Goal: Information Seeking & Learning: Check status

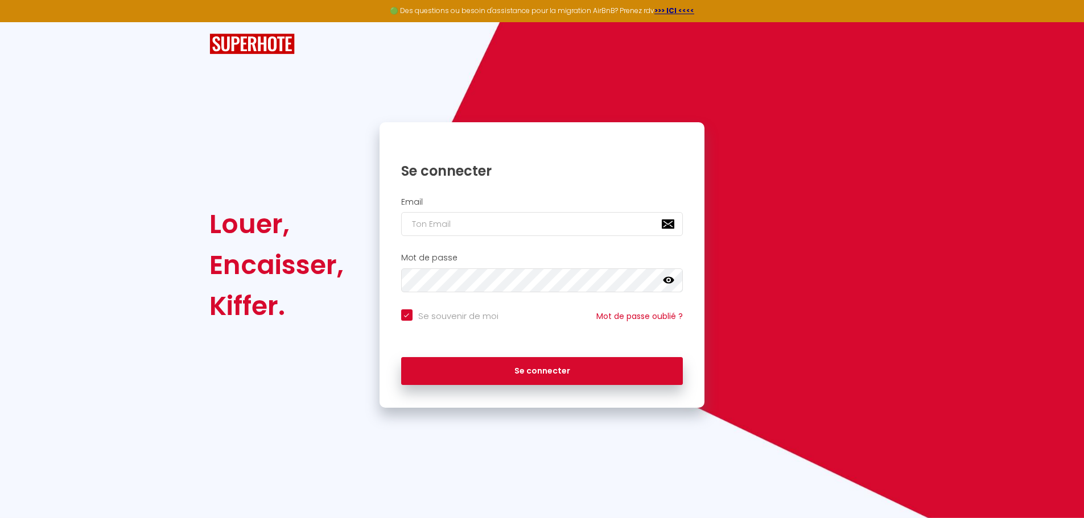
checkbox input "true"
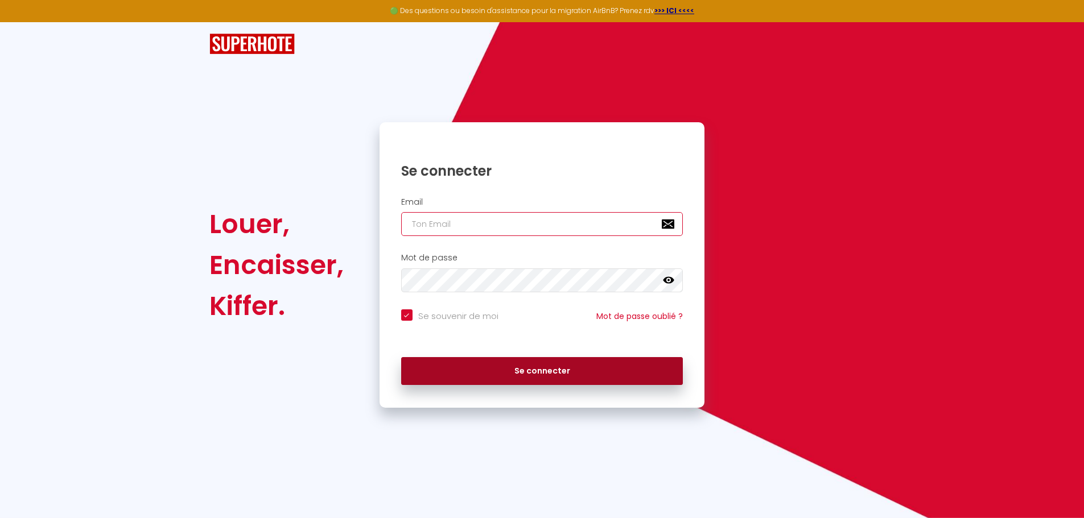
type input "[EMAIL_ADDRESS][DOMAIN_NAME]"
click at [500, 370] on button "Se connecter" at bounding box center [542, 371] width 282 height 28
checkbox input "true"
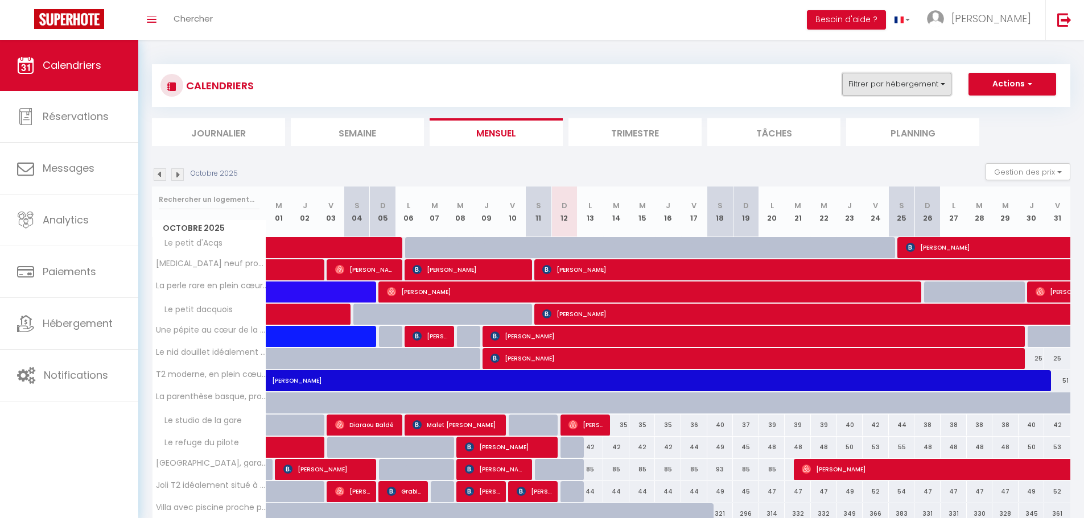
click at [922, 81] on button "Filtrer par hébergement" at bounding box center [896, 84] width 109 height 23
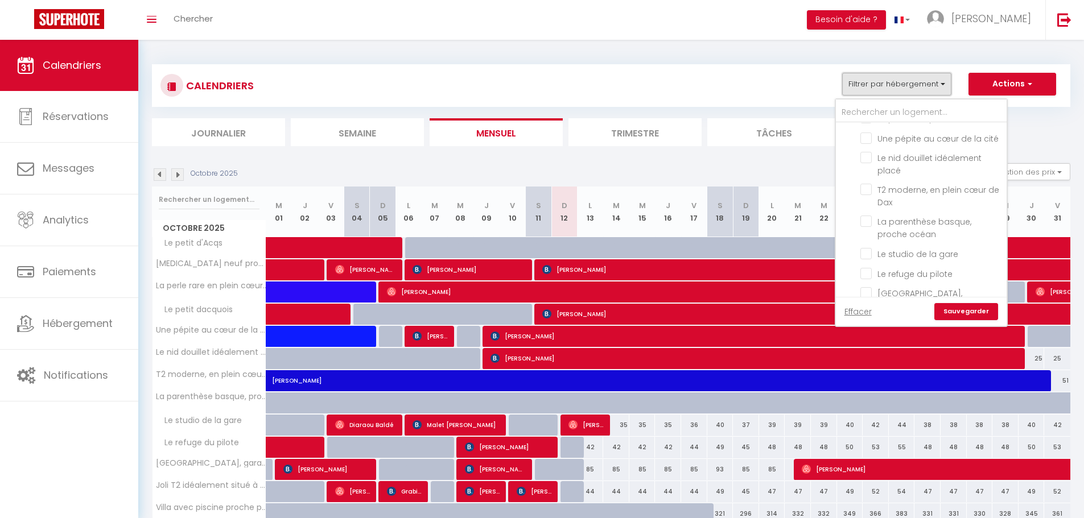
scroll to position [171, 0]
click at [866, 259] on input "[GEOGRAPHIC_DATA], garage/terrasse/bureau" at bounding box center [931, 264] width 142 height 11
checkbox input "true"
checkbox input "false"
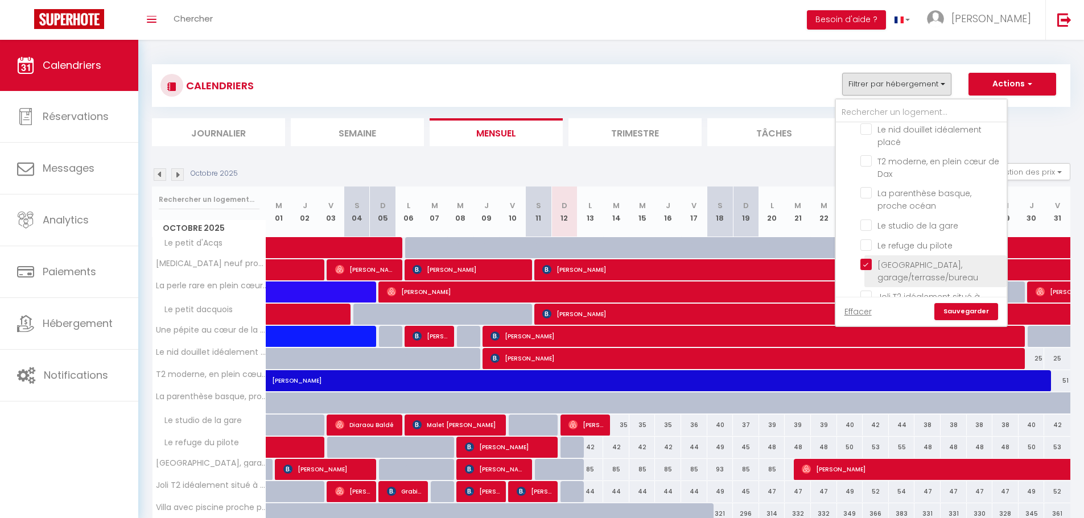
checkbox input "false"
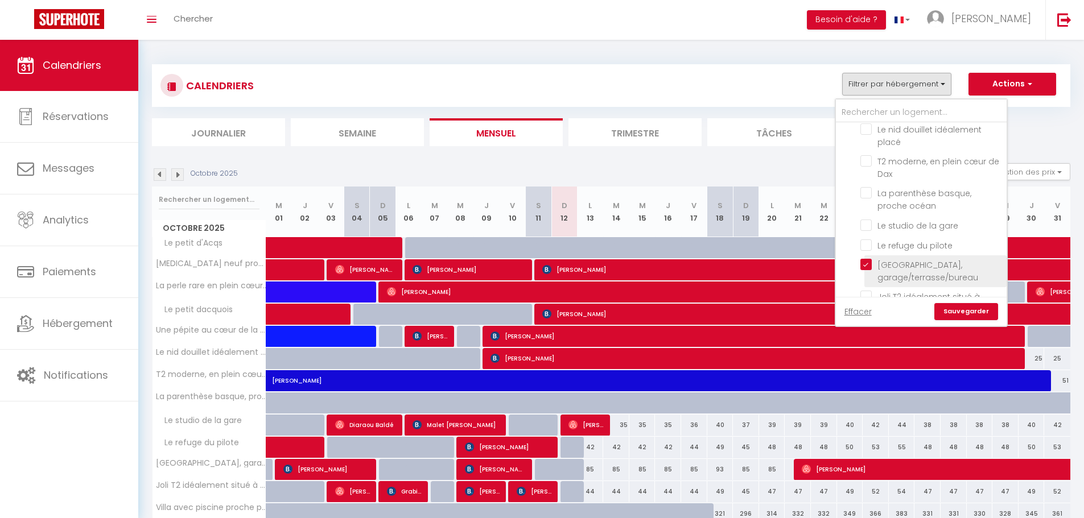
checkbox input "false"
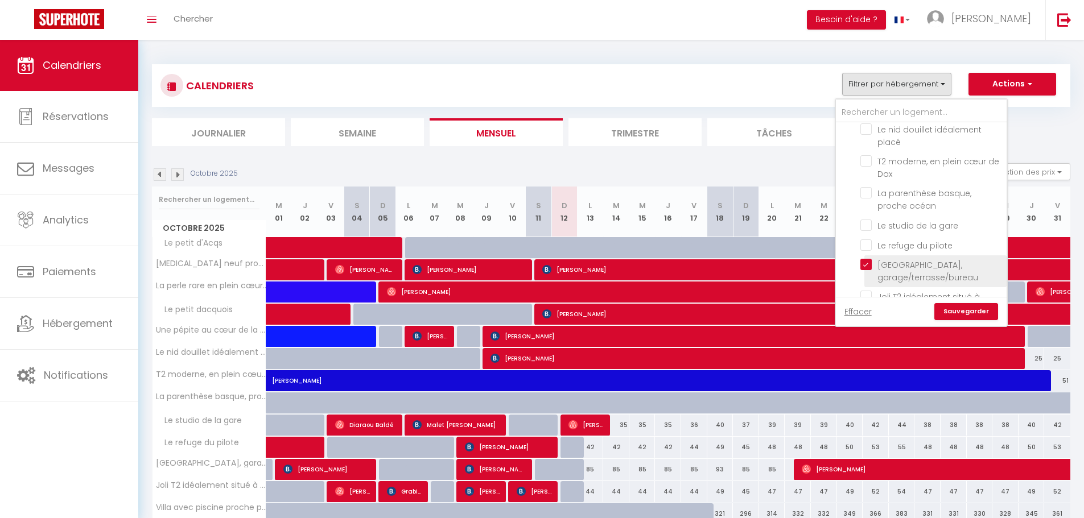
checkbox input "false"
click at [953, 311] on link "Sauvegarder" at bounding box center [966, 311] width 64 height 17
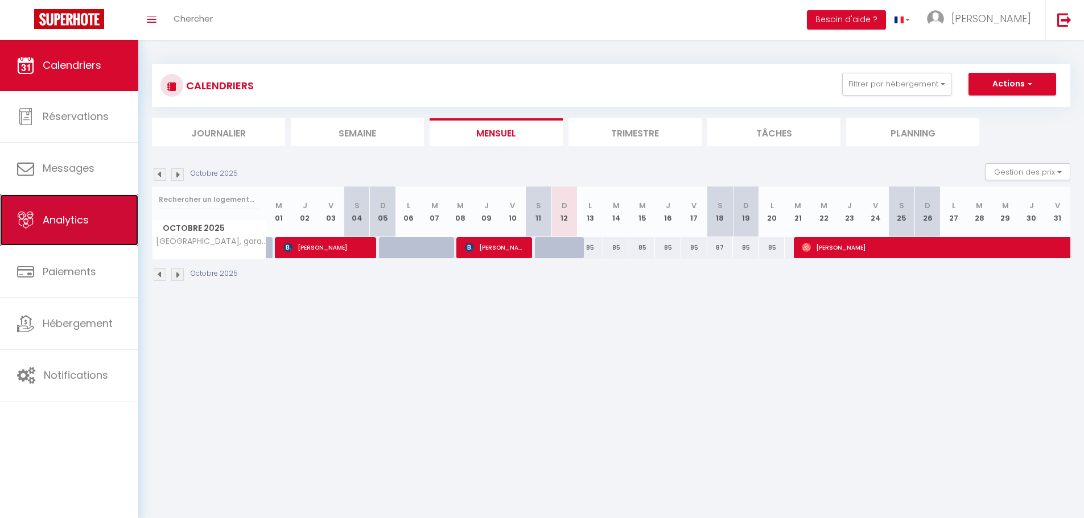
click at [92, 224] on link "Analytics" at bounding box center [69, 220] width 138 height 51
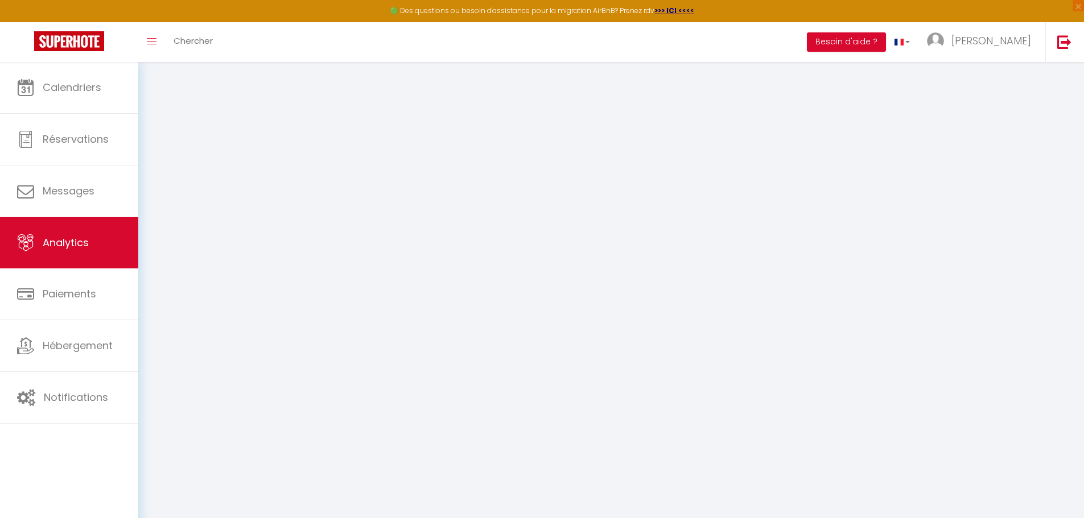
select select "2025"
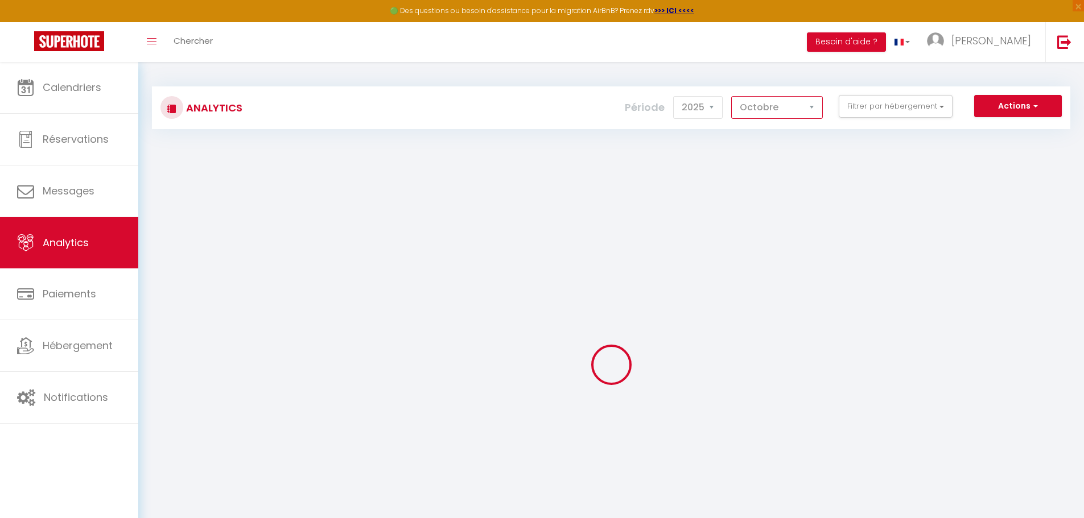
click at [809, 113] on select "[PERSON_NAME] Mars [PERSON_NAME] Juin Juillet Août Septembre Octobre Novembre D…" at bounding box center [777, 107] width 92 height 23
select select "9"
click at [732, 96] on select "[PERSON_NAME] Mars [PERSON_NAME] Juin Juillet Août Septembre Octobre Novembre D…" at bounding box center [777, 107] width 92 height 23
checkbox input "false"
checkbox d\'Acqs "false"
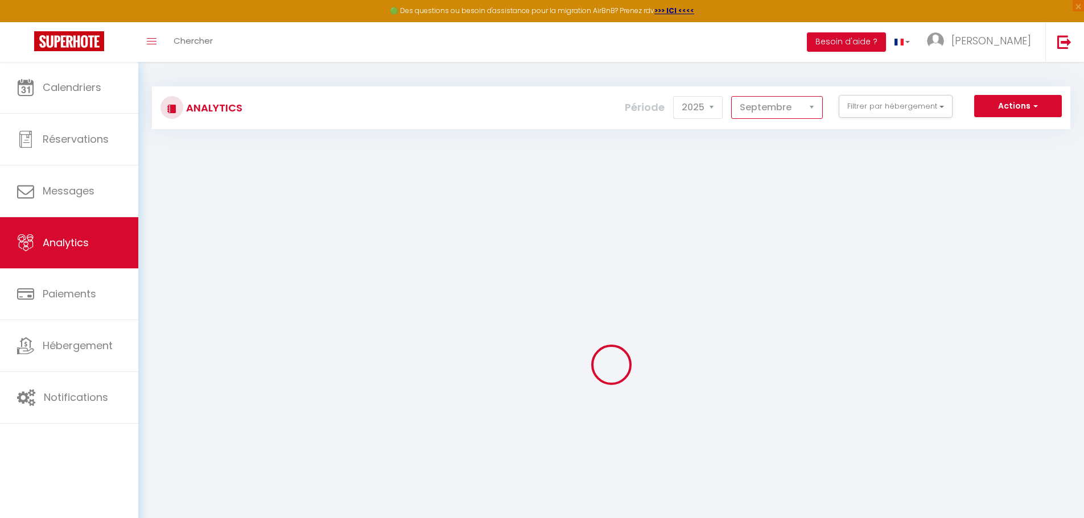
checkbox confort "false"
checkbox ville "false"
checkbox dacquois "false"
checkbox cité "false"
checkbox placé "false"
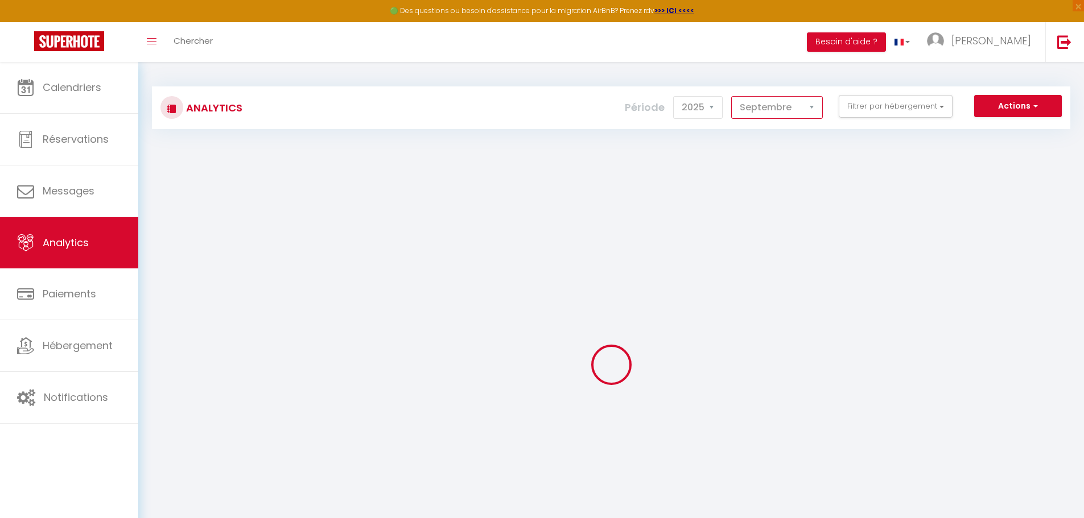
checkbox Dax "false"
checkbox océan "false"
checkbox gare "false"
checkbox pilote "false"
checkbox garage\/terrasse\/bureau "false"
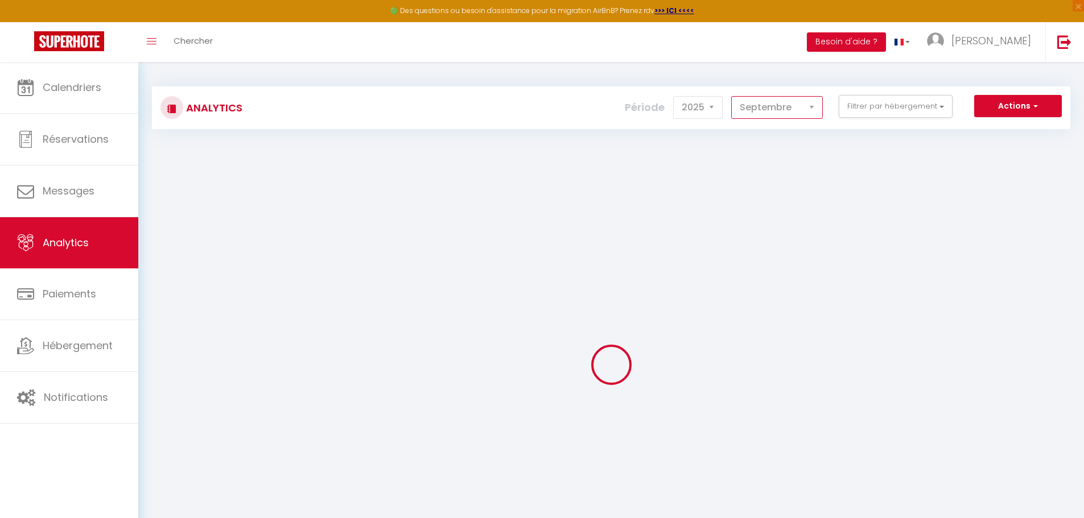
checkbox Dax "false"
checkbox d\'Amour "false"
checkbox thermes "false"
checkbox bleu "false"
checkbox input "false"
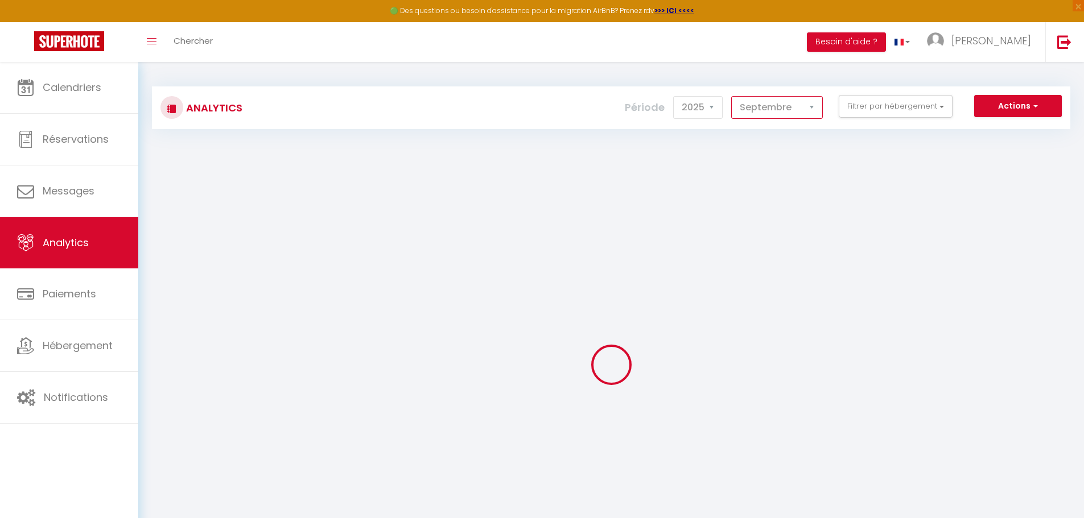
checkbox d\'Acqs "false"
checkbox confort "false"
checkbox ville "false"
checkbox dacquois "false"
checkbox cité "false"
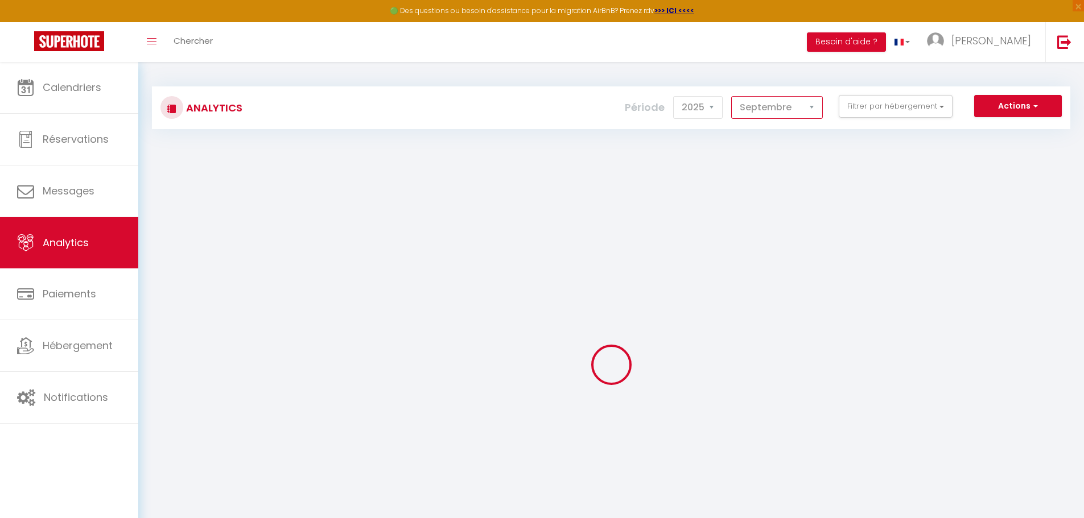
checkbox placé "false"
checkbox Dax "false"
checkbox océan "false"
checkbox gare "false"
checkbox pilote "false"
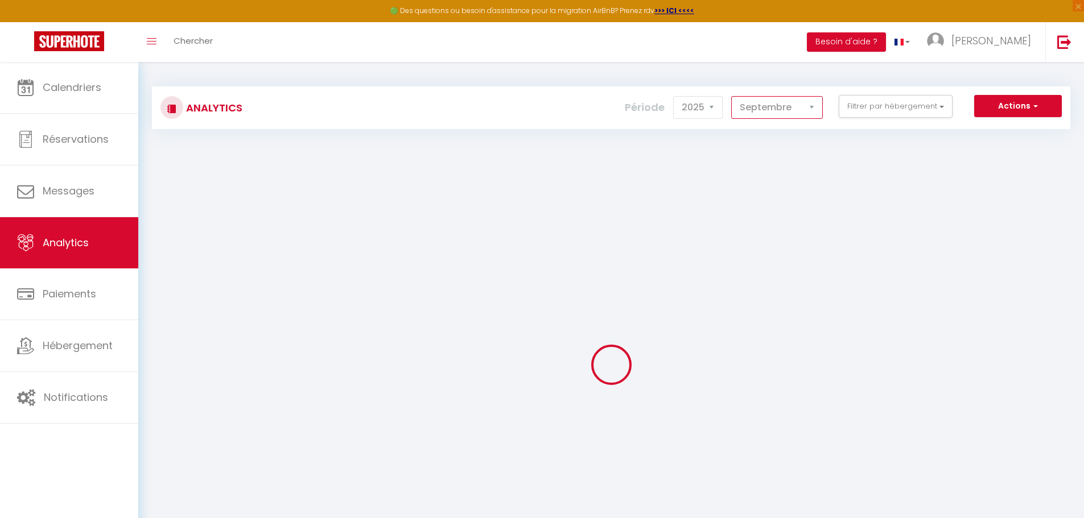
checkbox garage\/terrasse\/bureau "false"
checkbox Dax "false"
checkbox d\'Amour "false"
checkbox thermes "false"
checkbox bleu "false"
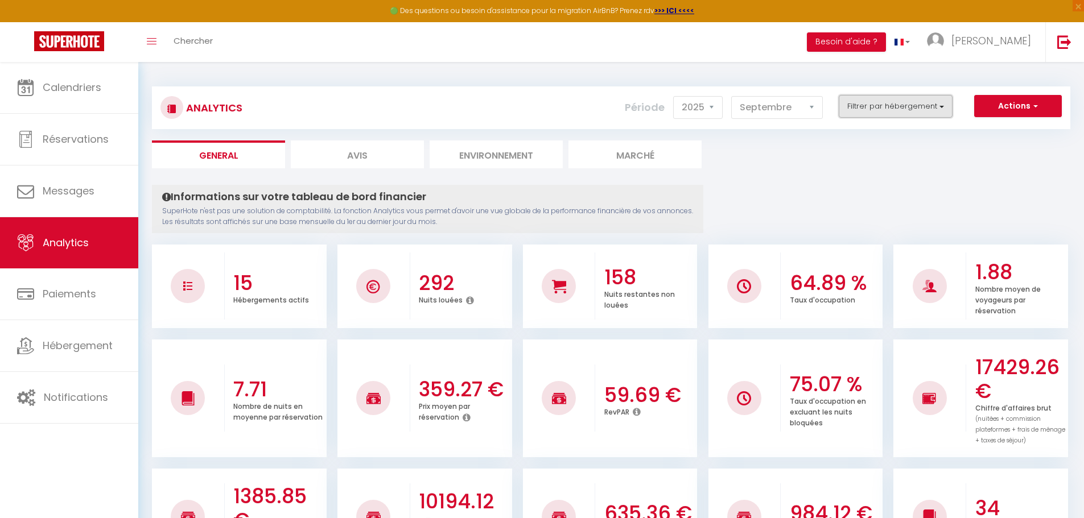
click at [871, 113] on button "Filtrer par hébergement" at bounding box center [895, 106] width 114 height 23
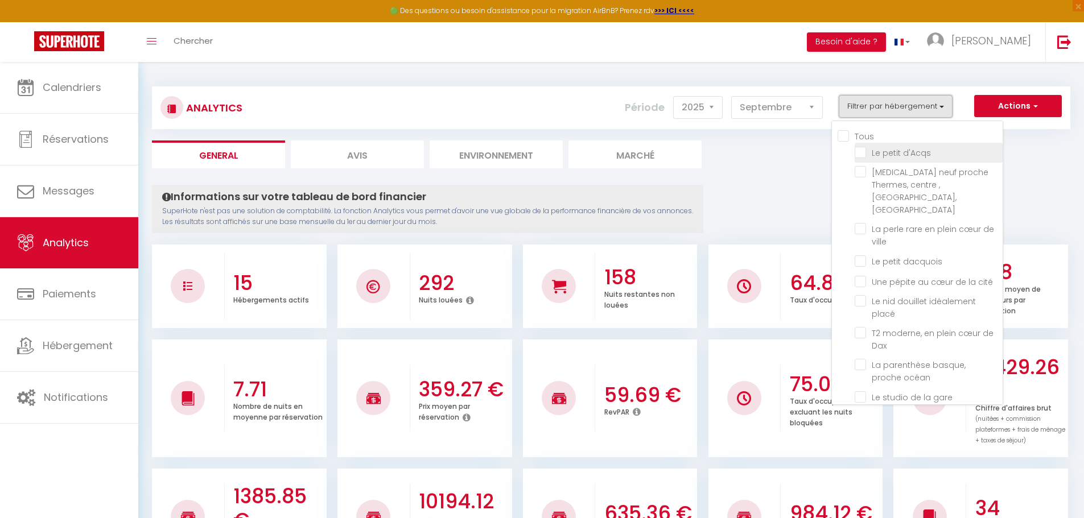
checkbox input "false"
checkbox d\'Acqs "false"
checkbox confort "false"
checkbox ville "false"
checkbox dacquois "false"
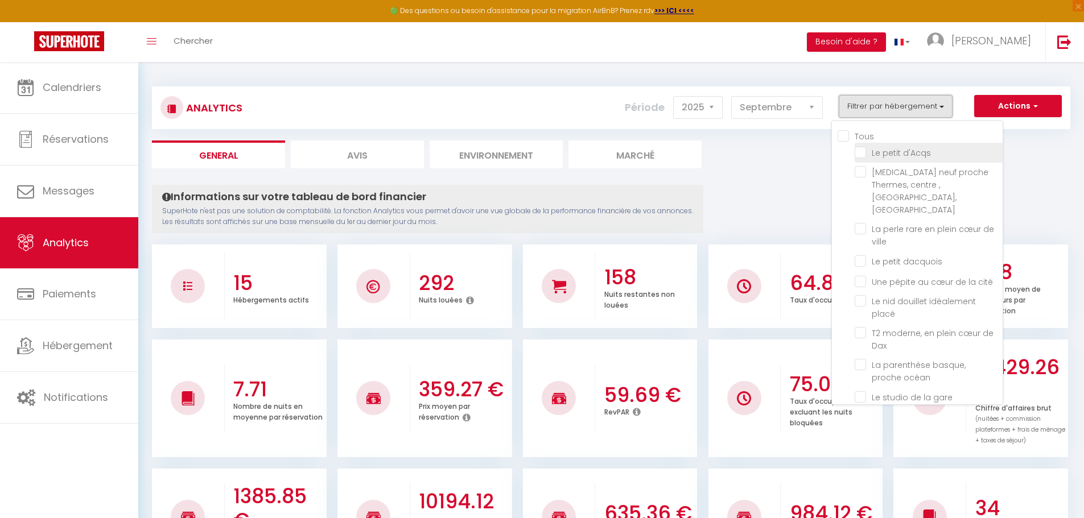
checkbox cité "false"
checkbox placé "false"
checkbox Dax "false"
checkbox océan "false"
checkbox gare "false"
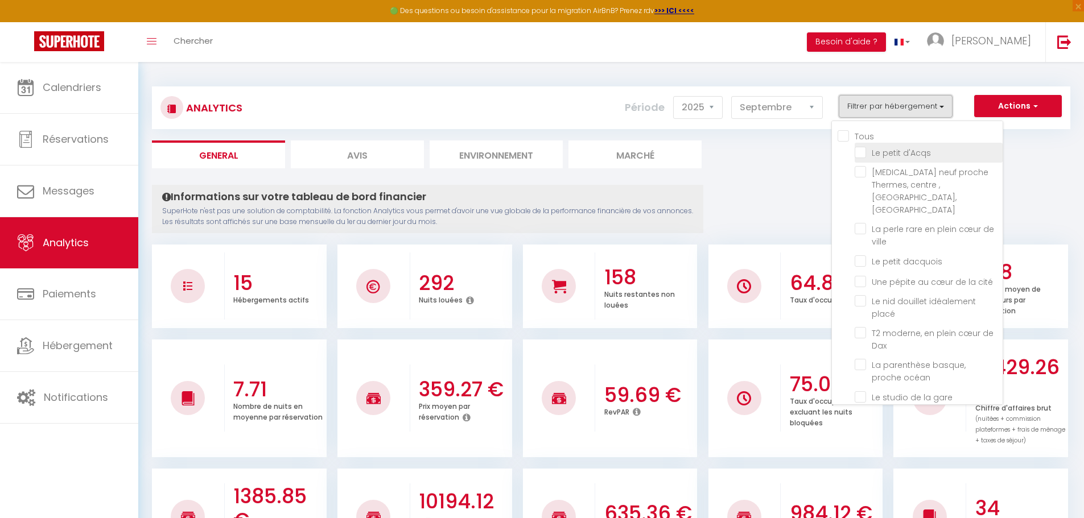
checkbox pilote "false"
checkbox garage\/terrasse\/bureau "false"
checkbox Dax "false"
checkbox d\'Amour "false"
checkbox thermes "false"
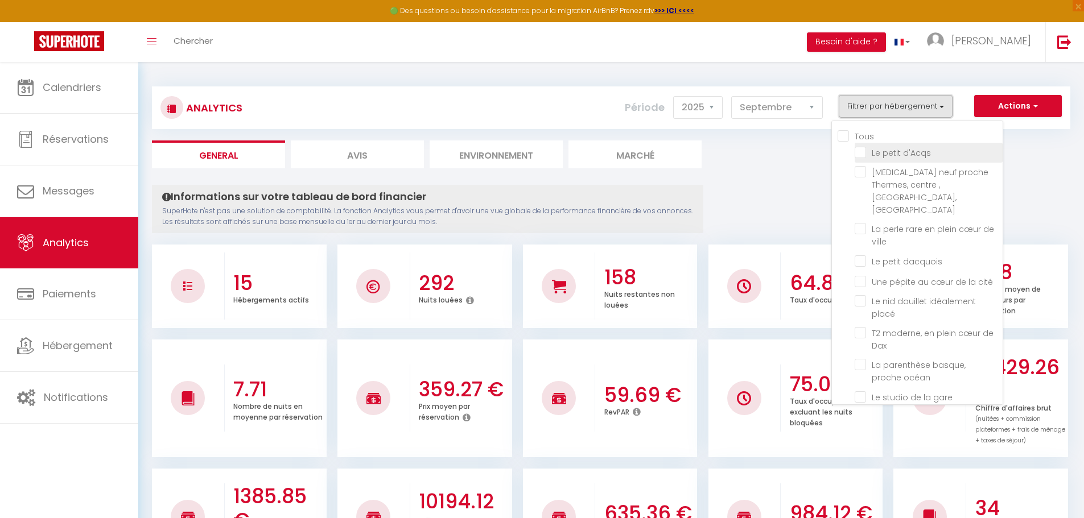
checkbox bleu "false"
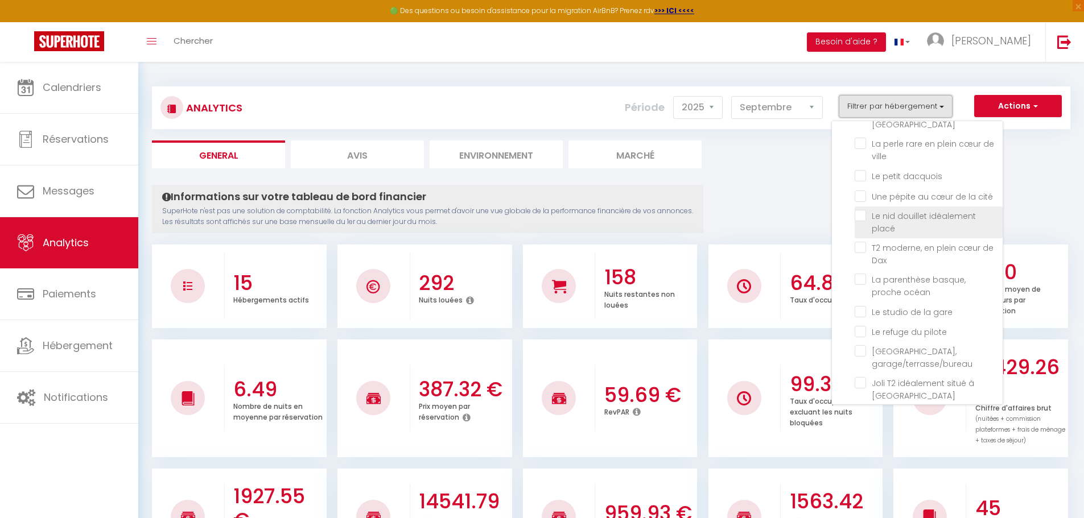
scroll to position [114, 0]
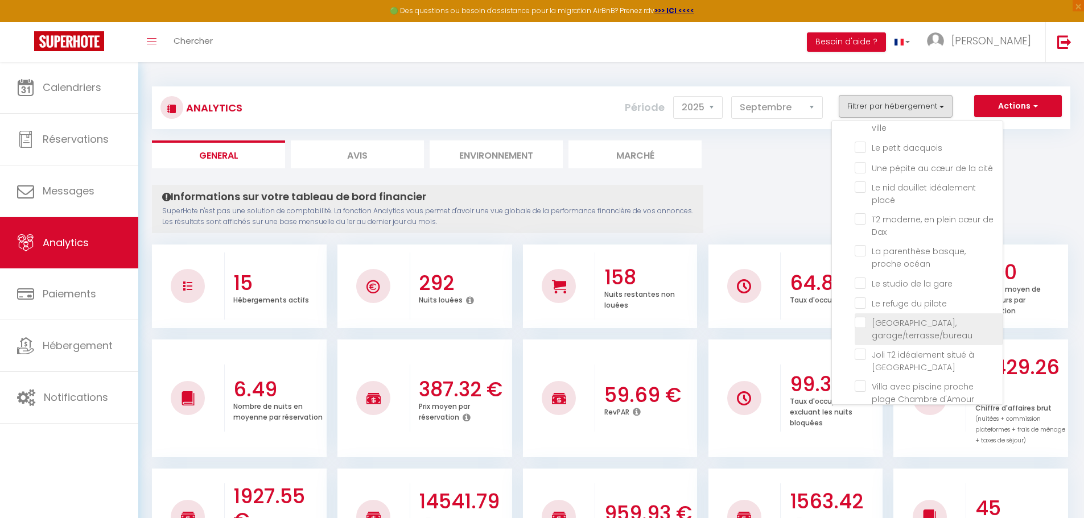
click at [885, 317] on garage\/terrasse\/bureau "checkbox" at bounding box center [928, 322] width 148 height 11
checkbox garage\/terrasse\/bureau "true"
checkbox d\'Acqs "false"
checkbox confort "false"
checkbox ville "false"
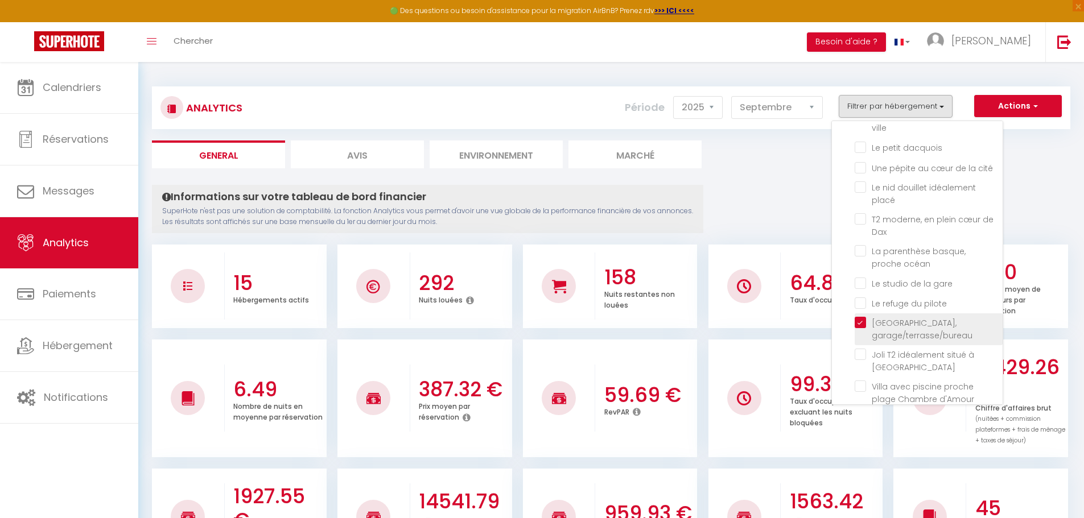
checkbox dacquois "false"
checkbox cité "false"
checkbox placé "false"
checkbox Dax "false"
checkbox océan "false"
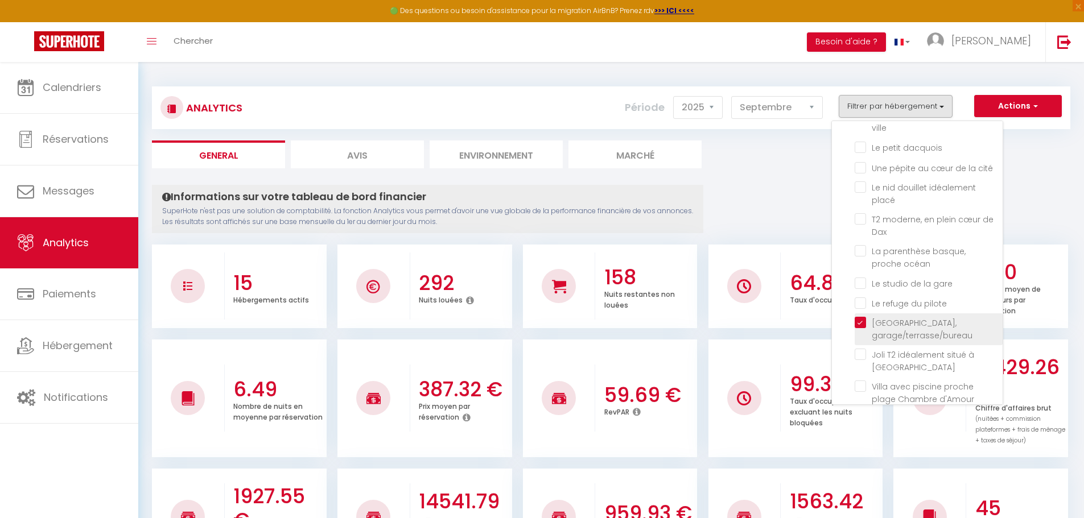
checkbox gare "false"
checkbox pilote "false"
checkbox Dax "false"
checkbox d\'Amour "false"
checkbox thermes "false"
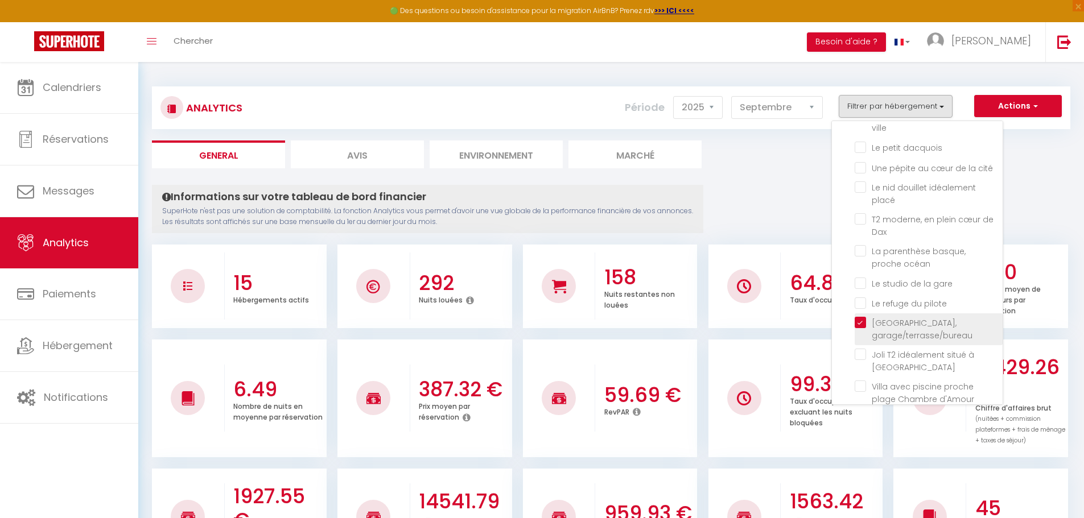
checkbox bleu "false"
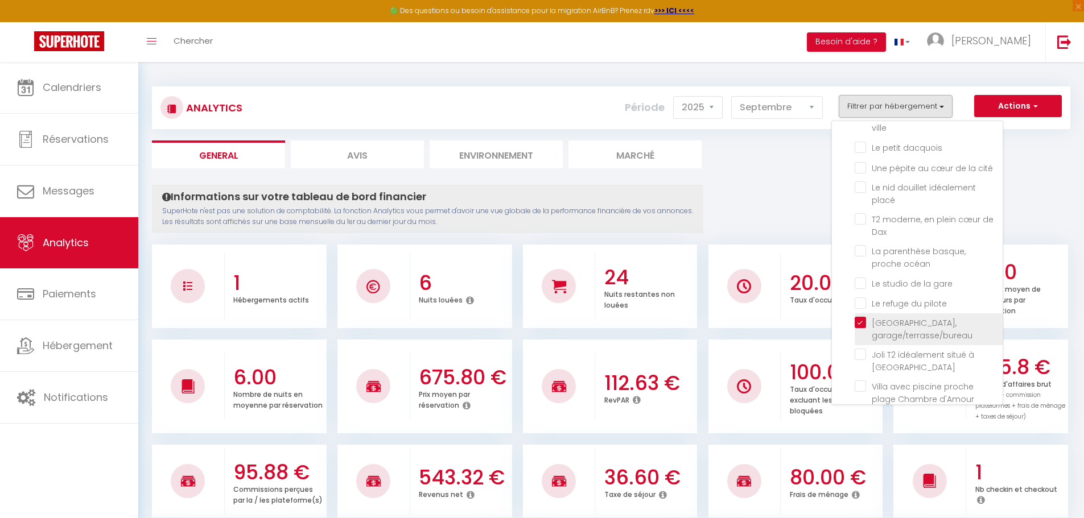
checkbox d\'Acqs "false"
checkbox confort "false"
checkbox ville "false"
checkbox dacquois "false"
checkbox cité "false"
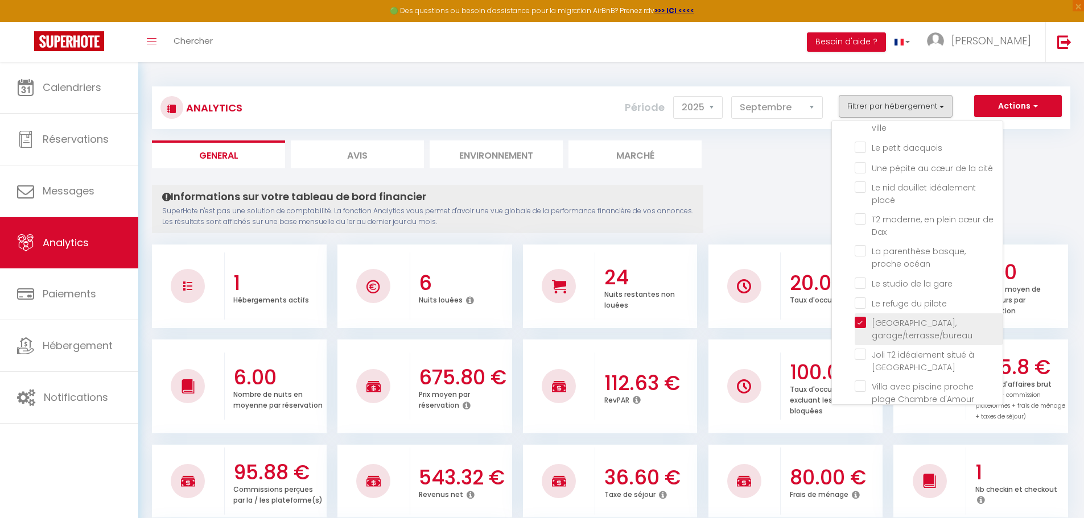
checkbox placé "false"
checkbox Dax "false"
checkbox océan "false"
checkbox gare "false"
checkbox pilote "false"
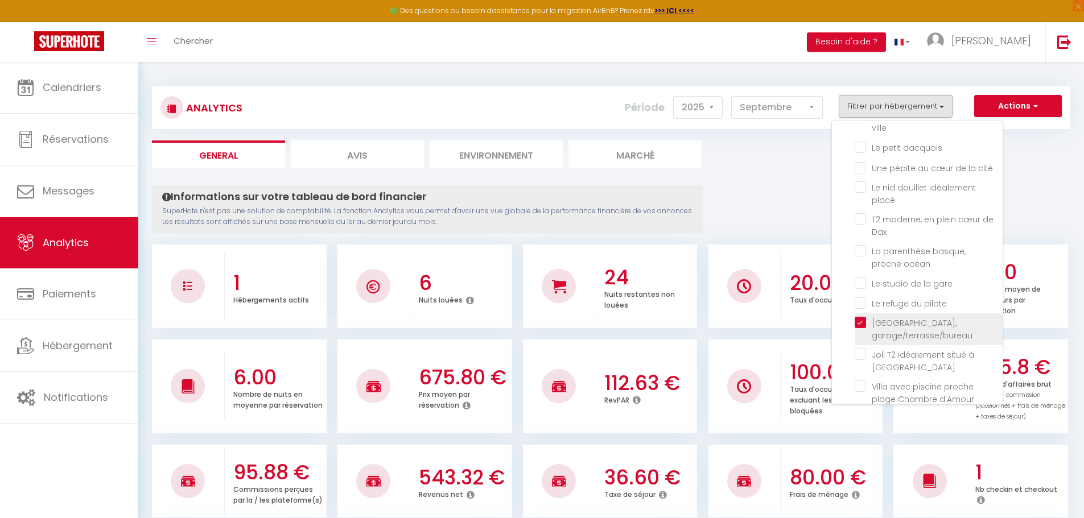
checkbox Dax "false"
checkbox d\'Amour "false"
checkbox thermes "false"
checkbox bleu "false"
